Goal: Find specific page/section: Find specific page/section

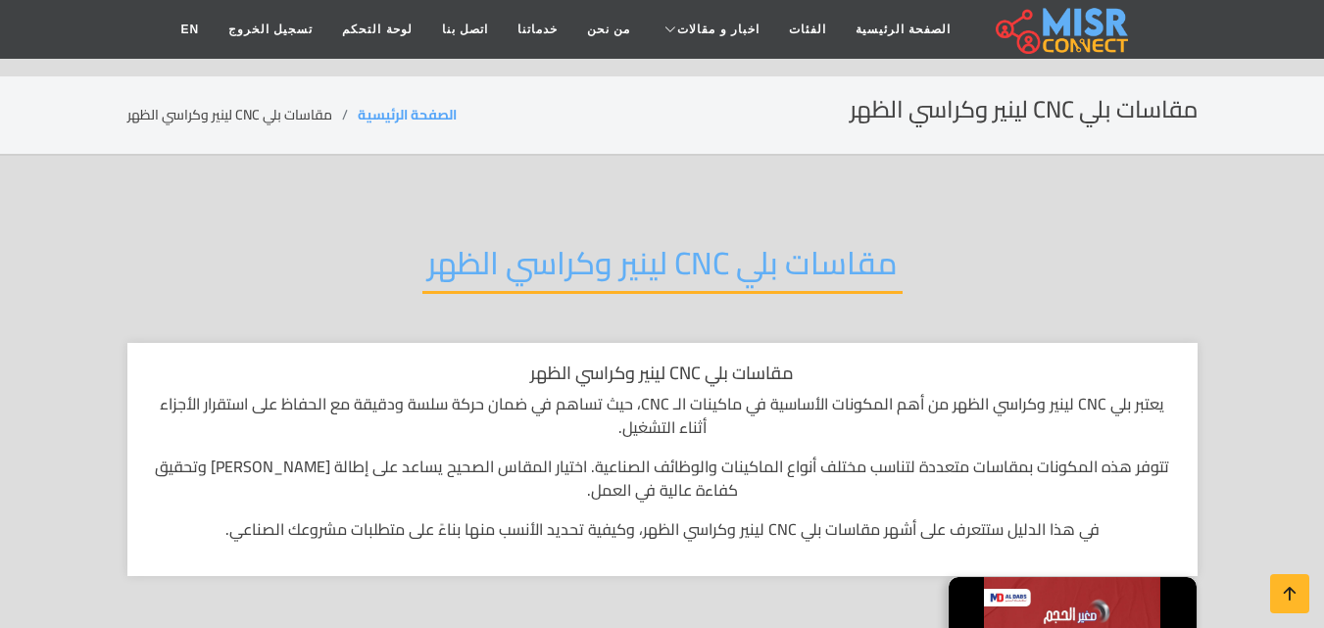
scroll to position [294, 0]
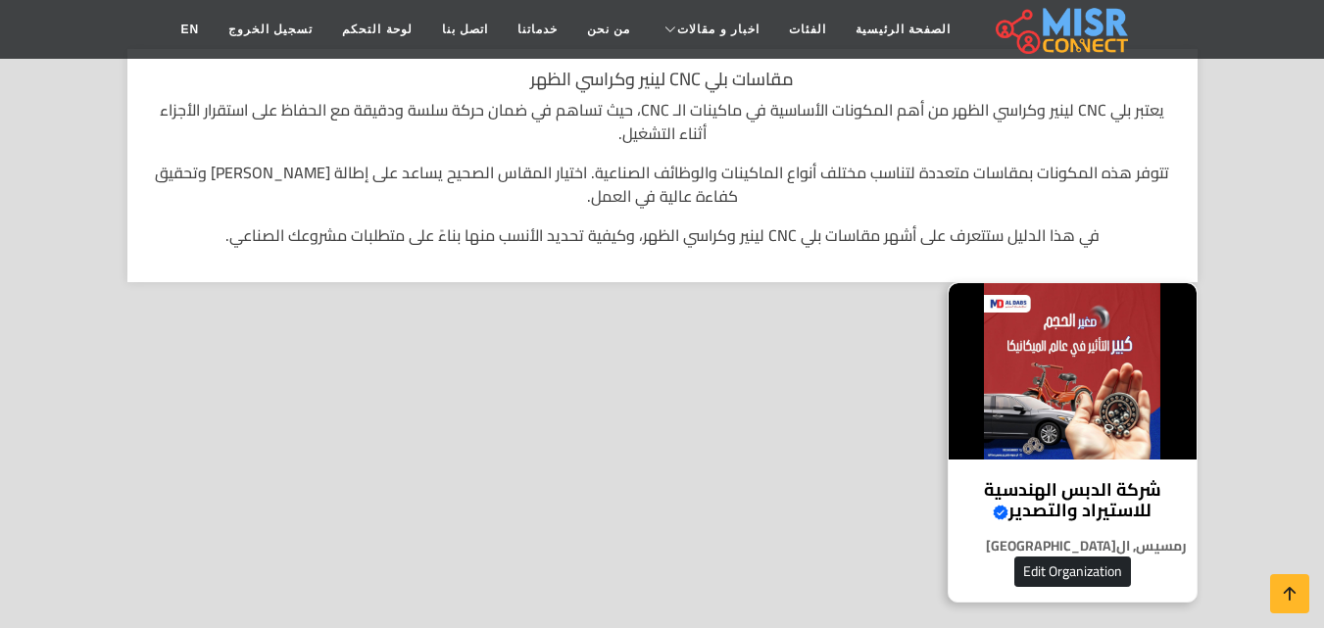
click at [1089, 409] on img at bounding box center [1073, 371] width 248 height 176
click at [1101, 485] on h4 "شركة الدبس الهندسية للاستيراد والتصدير Verified account" at bounding box center [1072, 500] width 219 height 42
click at [1083, 345] on img at bounding box center [1073, 371] width 248 height 176
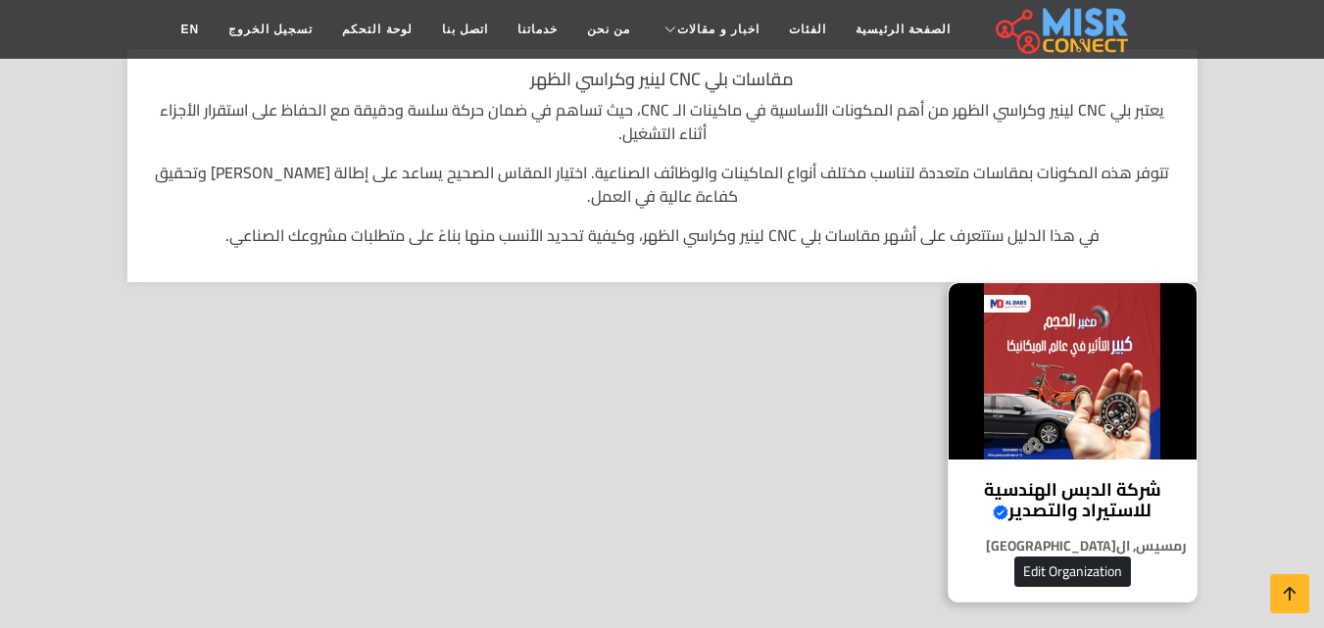
click at [1083, 345] on img at bounding box center [1073, 371] width 248 height 176
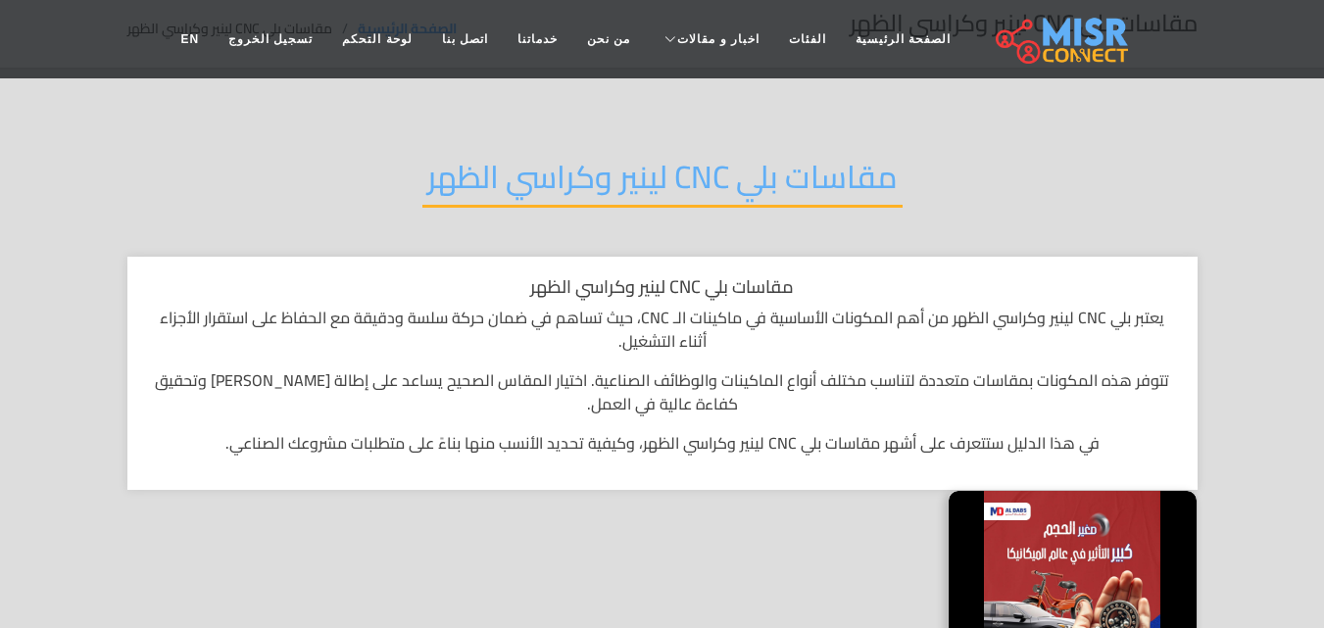
scroll to position [0, 0]
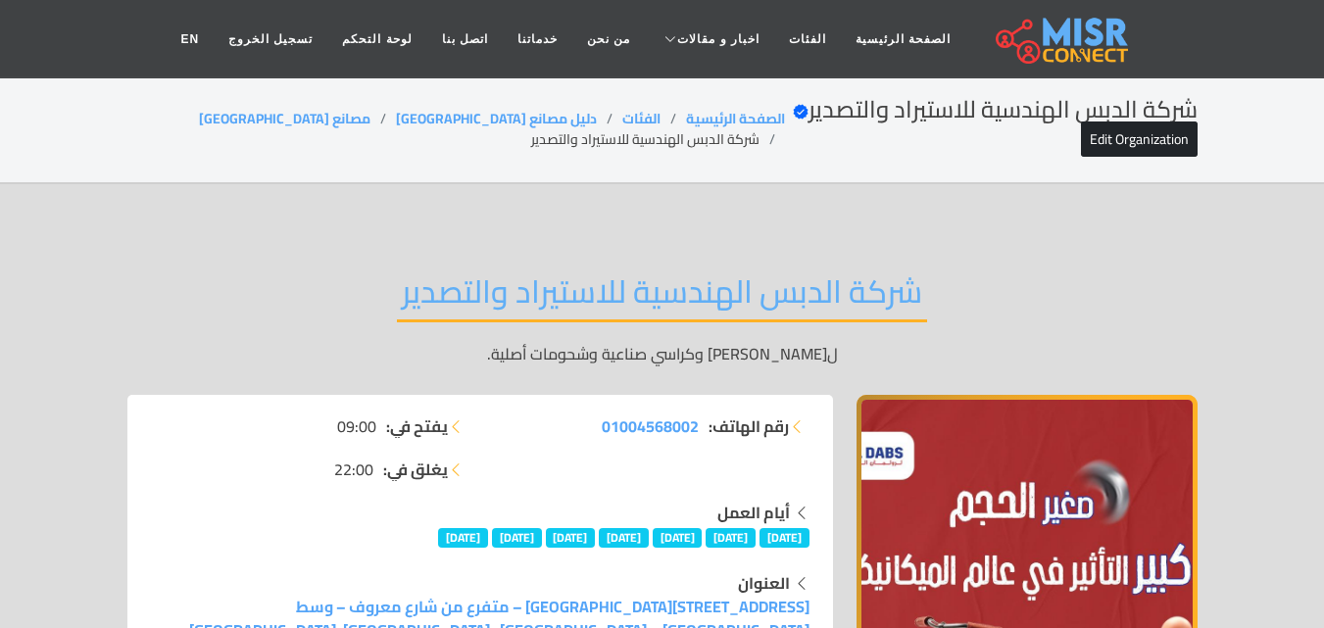
click at [817, 283] on h2 "شركة الدبس الهندسية للاستيراد والتصدير" at bounding box center [662, 297] width 530 height 50
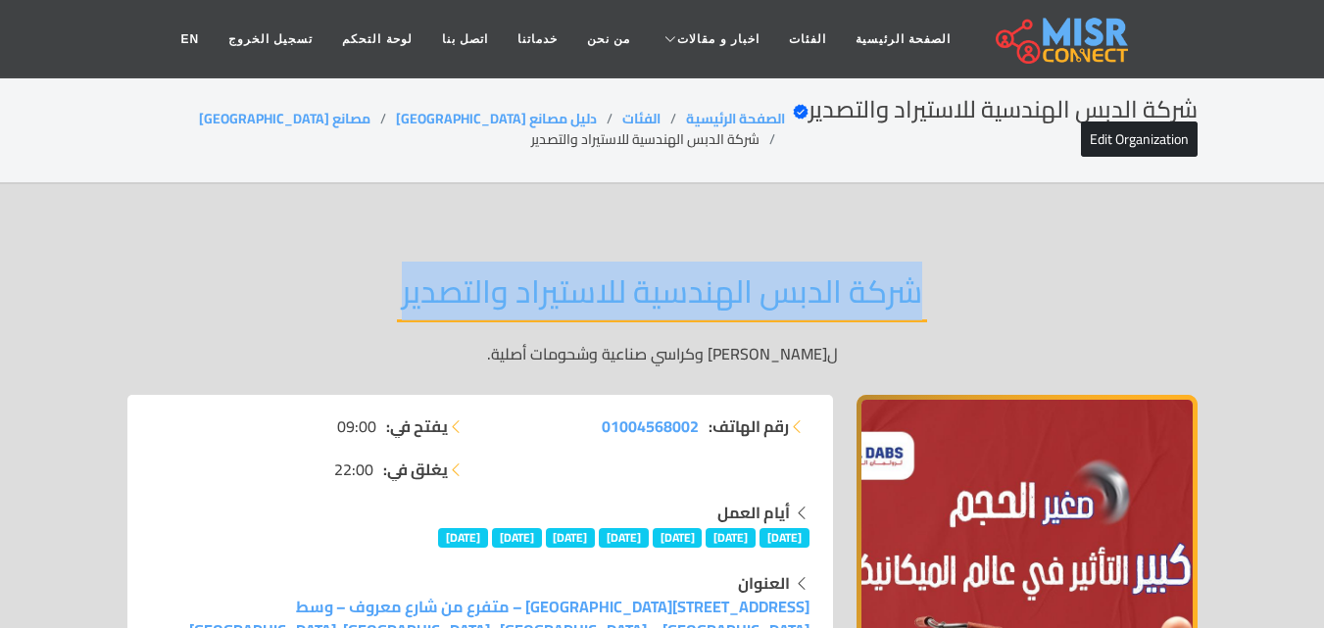
click at [817, 283] on h2 "شركة الدبس الهندسية للاستيراد والتصدير" at bounding box center [662, 297] width 530 height 50
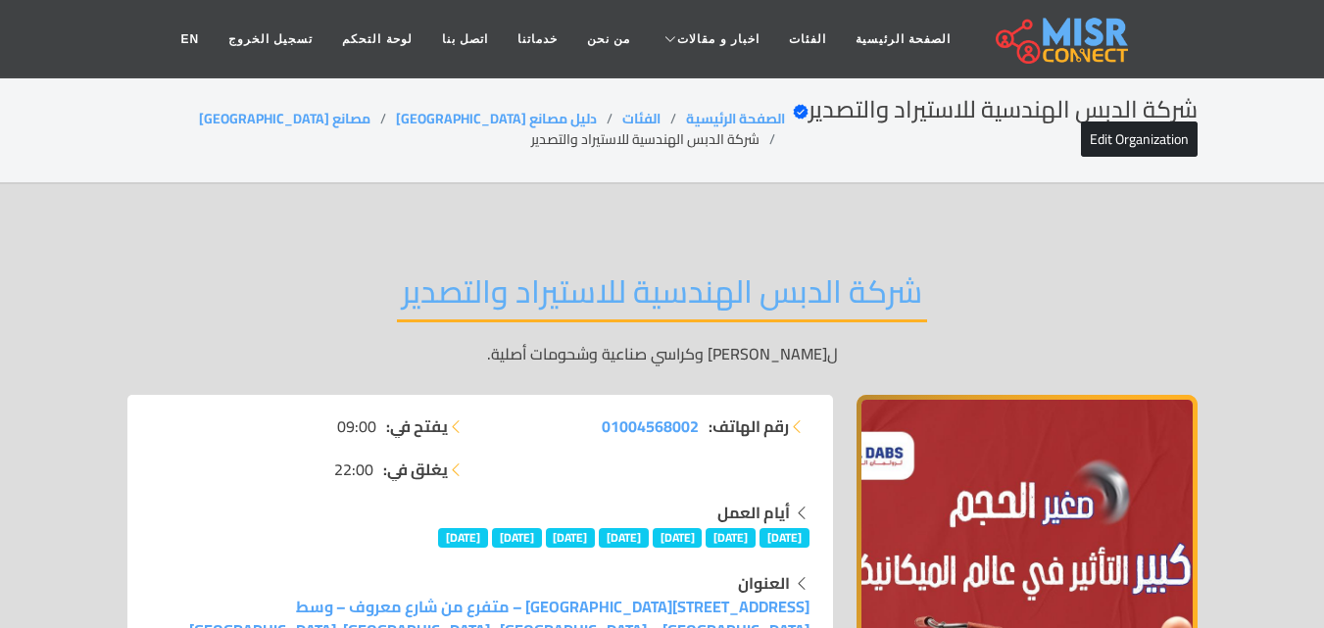
click at [801, 287] on h2 "شركة الدبس الهندسية للاستيراد والتصدير" at bounding box center [662, 297] width 530 height 50
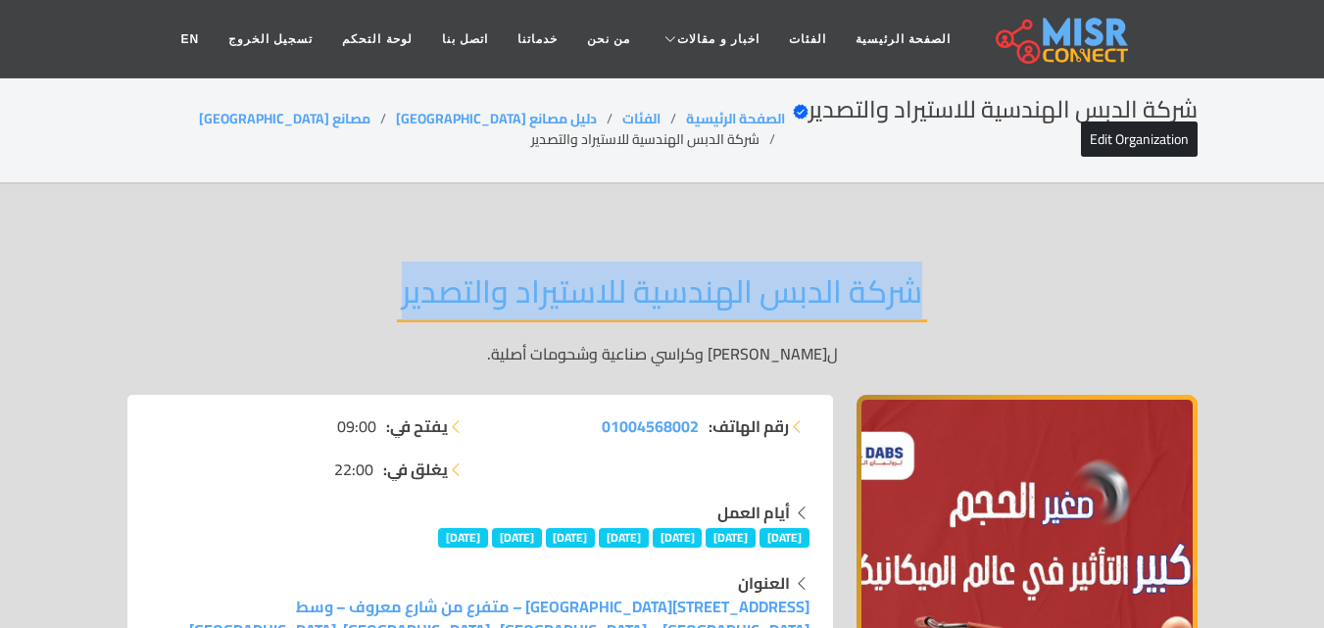
click at [801, 287] on h2 "شركة الدبس الهندسية للاستيراد والتصدير" at bounding box center [662, 297] width 530 height 50
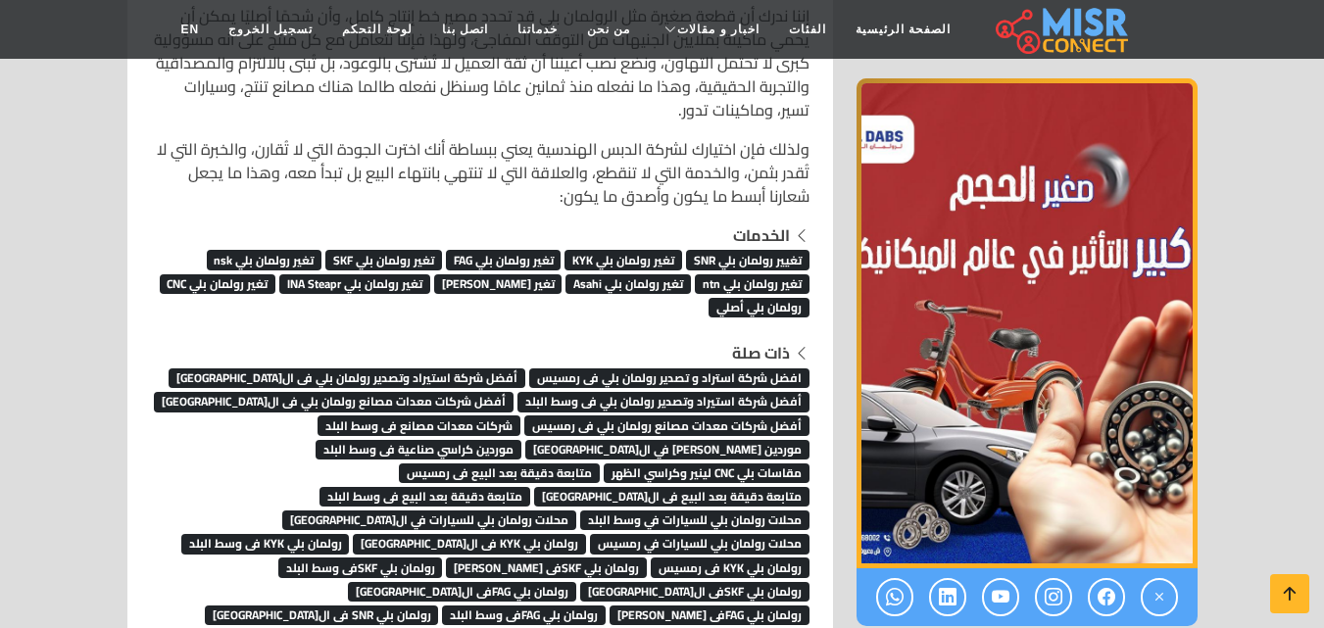
scroll to position [13330, 0]
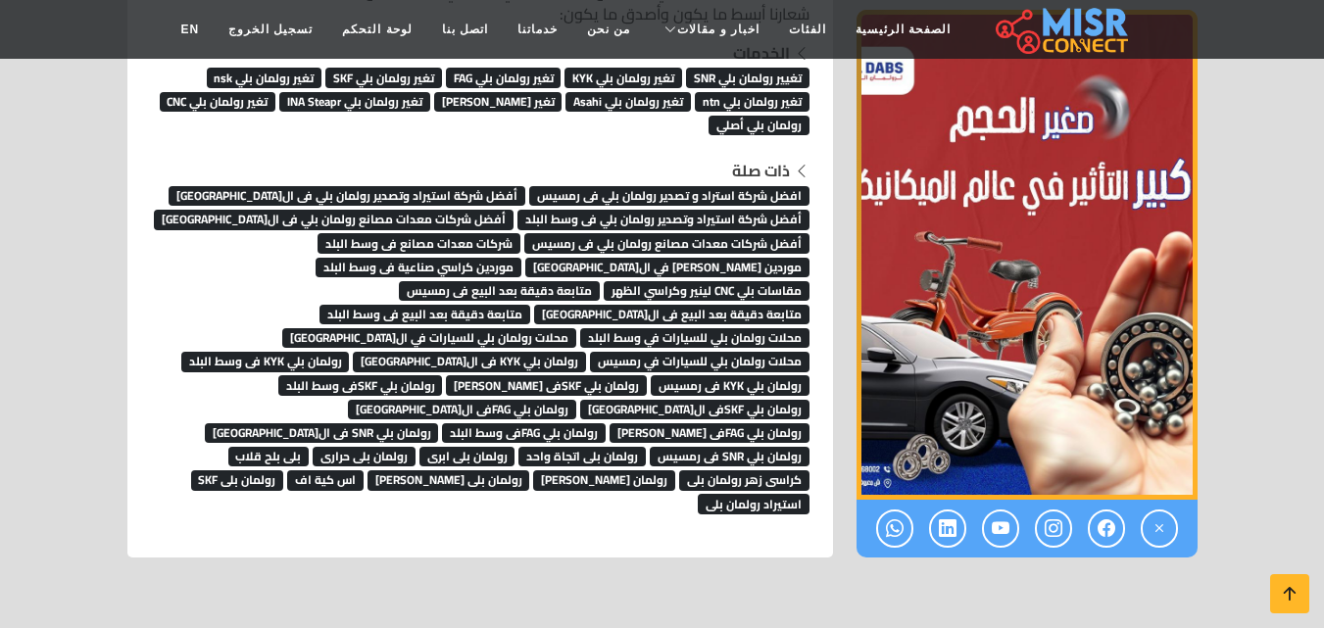
click at [409, 470] on span "رولمان بلى [PERSON_NAME]" at bounding box center [449, 480] width 163 height 20
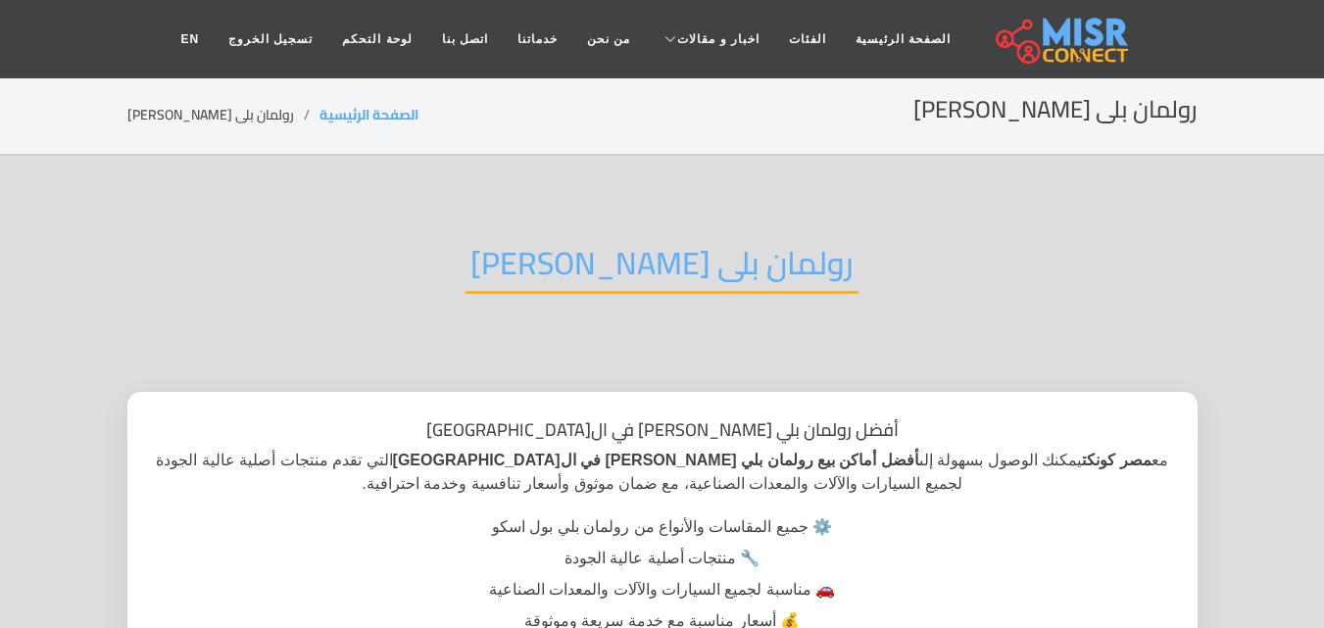
click at [736, 276] on h2 "رولمان بلى [PERSON_NAME]" at bounding box center [662, 269] width 393 height 50
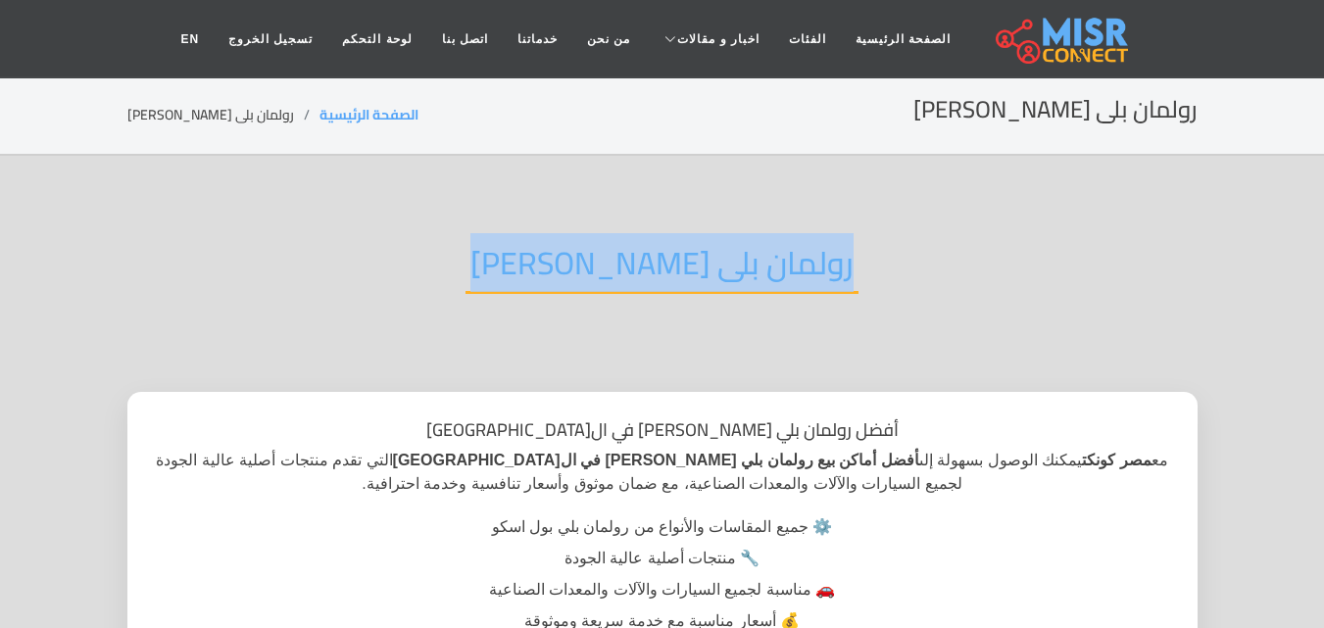
click at [736, 276] on h2 "رولمان بلى [PERSON_NAME]" at bounding box center [662, 269] width 393 height 50
